Goal: Transaction & Acquisition: Subscribe to service/newsletter

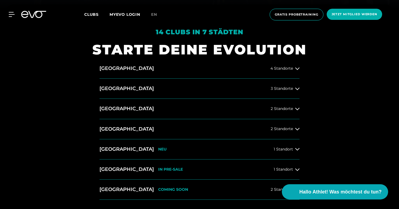
scroll to position [211, 0]
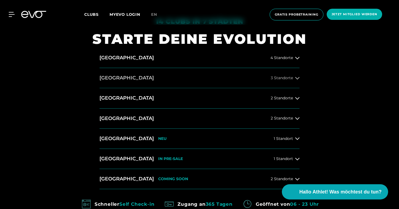
click at [289, 76] on span "3 Standorte" at bounding box center [282, 78] width 22 height 4
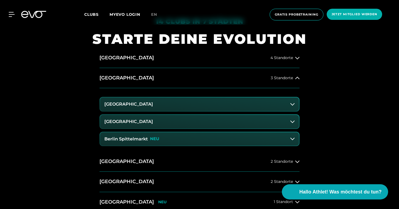
click at [289, 107] on button "[GEOGRAPHIC_DATA]" at bounding box center [199, 104] width 199 height 14
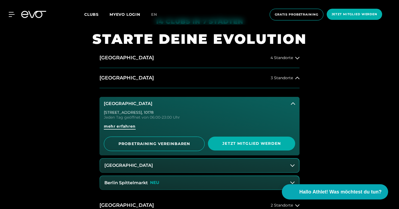
click at [134, 125] on span "mehr erfahren" at bounding box center [120, 126] width 32 height 6
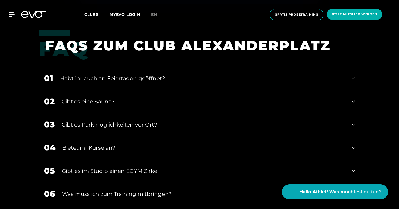
scroll to position [1889, 0]
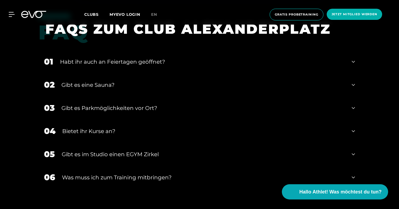
click at [205, 80] on div "02 Gibt es eine Sauna?" at bounding box center [200, 84] width 322 height 23
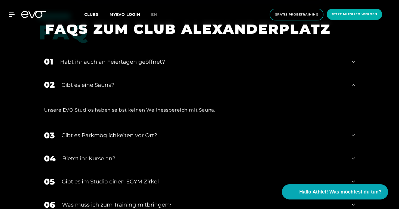
click at [205, 81] on div "Gibt es eine Sauna?" at bounding box center [202, 85] width 283 height 8
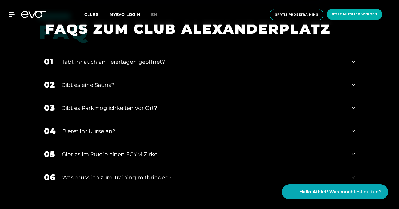
click at [198, 136] on div "04 Bietet ihr [DEMOGRAPHIC_DATA]?" at bounding box center [200, 130] width 322 height 23
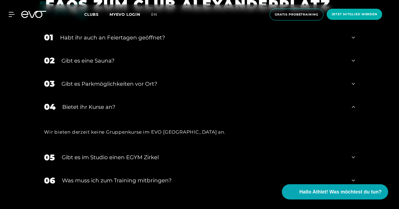
scroll to position [1916, 0]
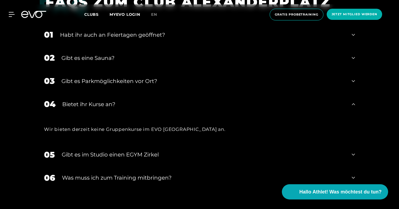
click at [199, 108] on div "Bietet ihr Kurse an?" at bounding box center [203, 104] width 283 height 8
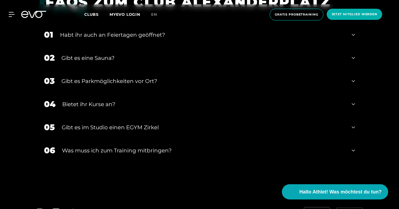
click at [195, 127] on div "Gibt es im Studio einen EGYM Zirkel" at bounding box center [203, 127] width 283 height 8
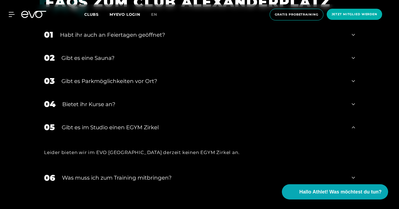
click at [195, 127] on div "Gibt es im Studio einen EGYM Zirkel" at bounding box center [203, 127] width 283 height 8
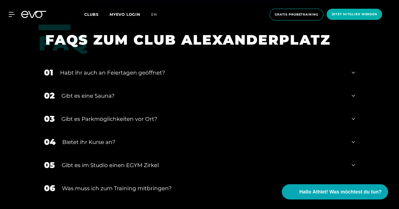
scroll to position [1863, 0]
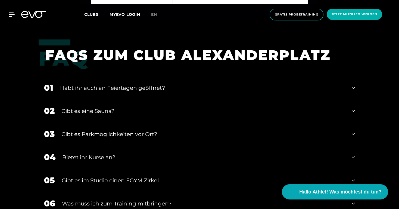
click at [198, 91] on div "Habt ihr auch an Feiertagen geöffnet?" at bounding box center [202, 88] width 285 height 8
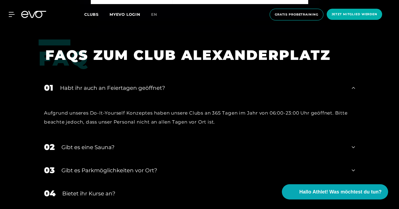
click at [198, 91] on div "Habt ihr auch an Feiertagen geöffnet?" at bounding box center [202, 88] width 285 height 8
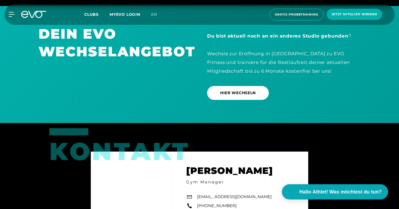
scroll to position [1524, 0]
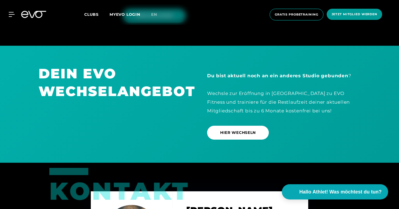
click at [361, 10] on span "Jetzt Mitglied werden" at bounding box center [354, 14] width 55 height 11
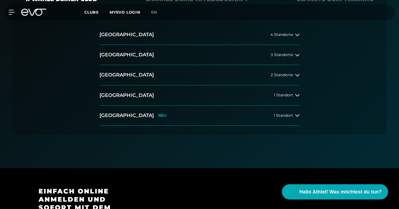
scroll to position [128, 0]
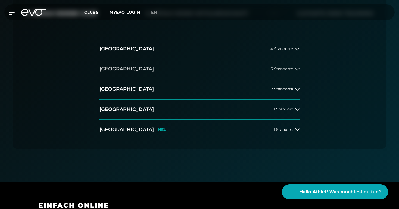
click at [278, 71] on span "3 Standorte" at bounding box center [282, 69] width 22 height 4
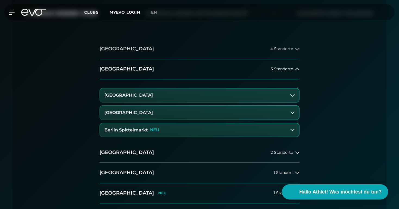
click at [285, 49] on span "4 Standorte" at bounding box center [281, 49] width 23 height 4
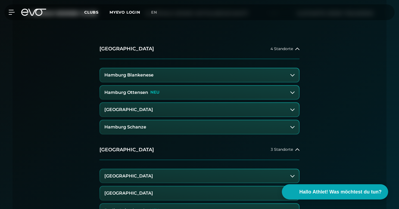
click at [271, 74] on button "Hamburg Blankenese" at bounding box center [199, 75] width 199 height 14
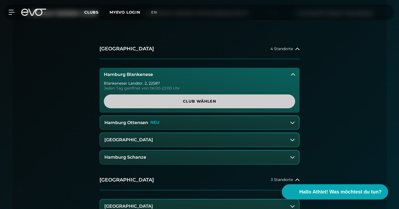
click at [240, 98] on span "Club wählen" at bounding box center [199, 101] width 165 height 6
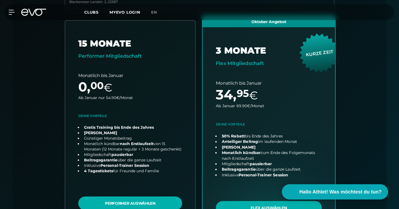
scroll to position [193, 0]
